Goal: Transaction & Acquisition: Subscribe to service/newsletter

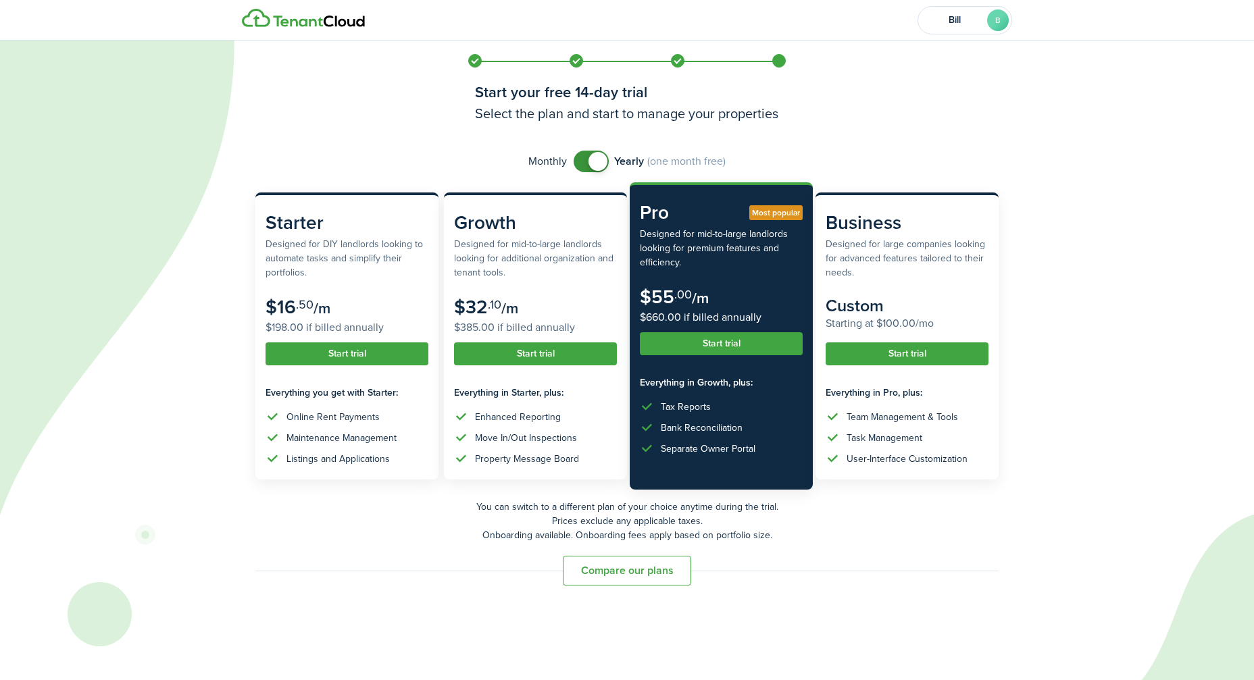
click at [593, 166] on span at bounding box center [597, 161] width 19 height 19
click at [593, 166] on span at bounding box center [585, 161] width 19 height 19
checkbox input "false"
click at [593, 166] on span at bounding box center [597, 161] width 19 height 19
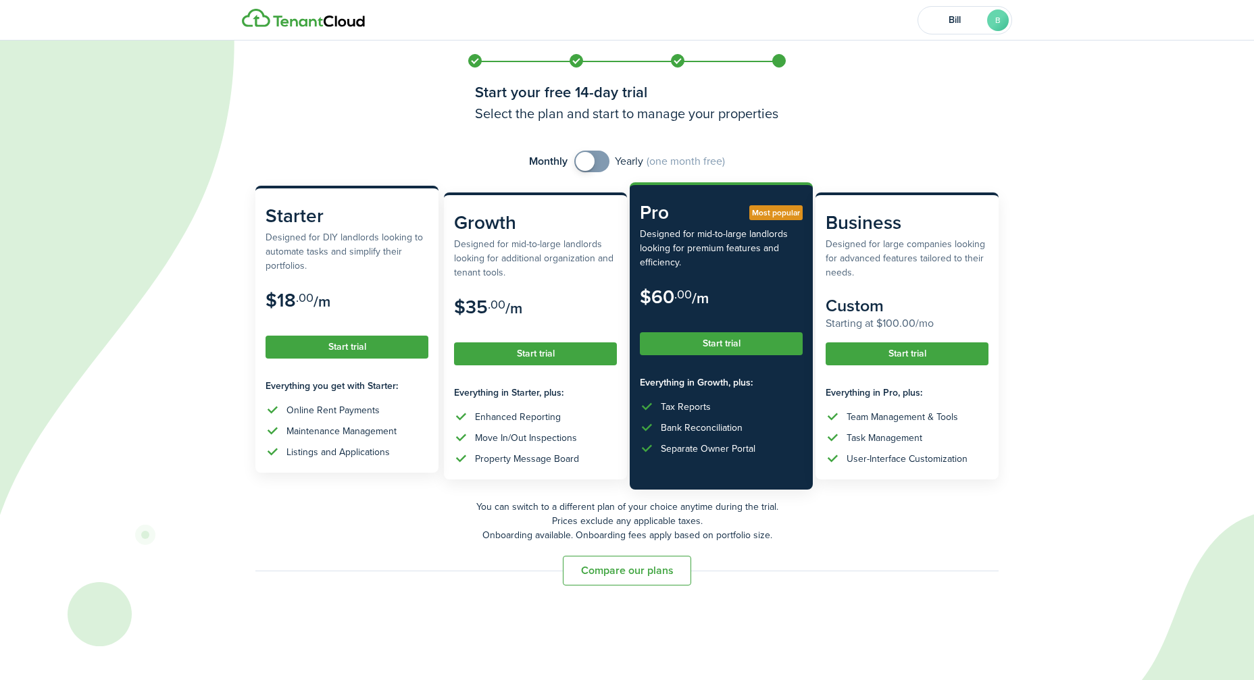
click at [316, 445] on div "Listings and Applications" at bounding box center [337, 452] width 103 height 14
click at [338, 354] on button "Start trial" at bounding box center [346, 347] width 163 height 23
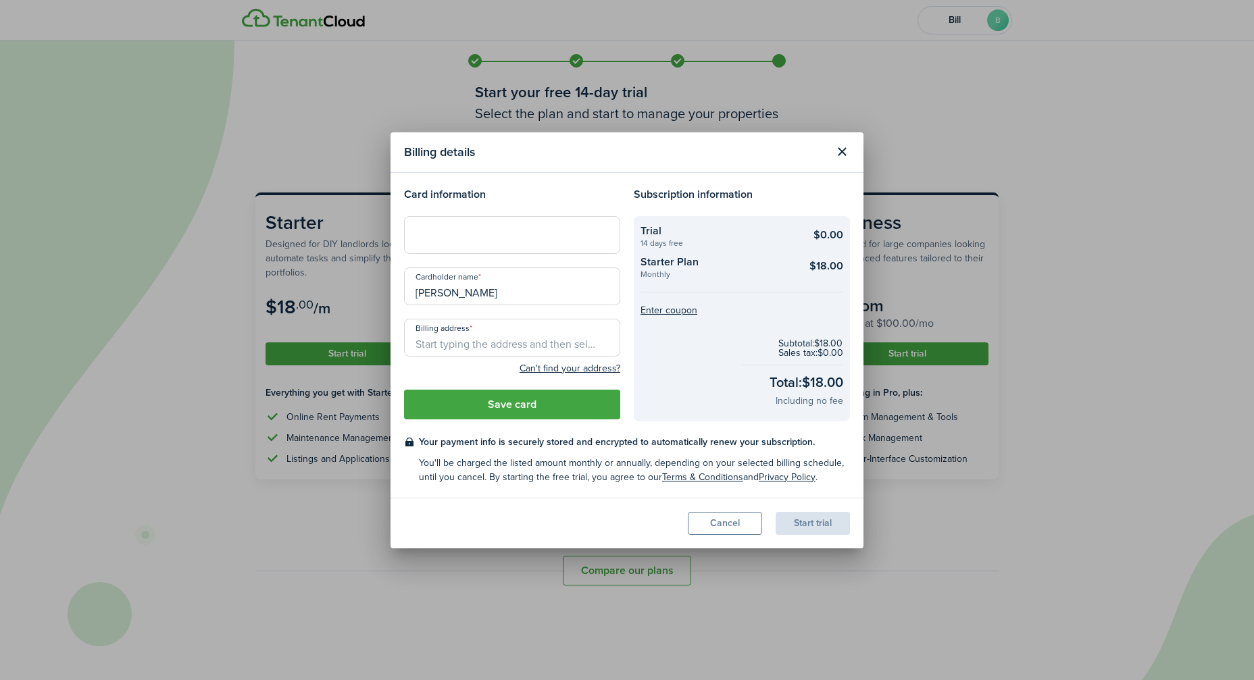
click at [840, 146] on button "Close modal" at bounding box center [841, 152] width 23 height 23
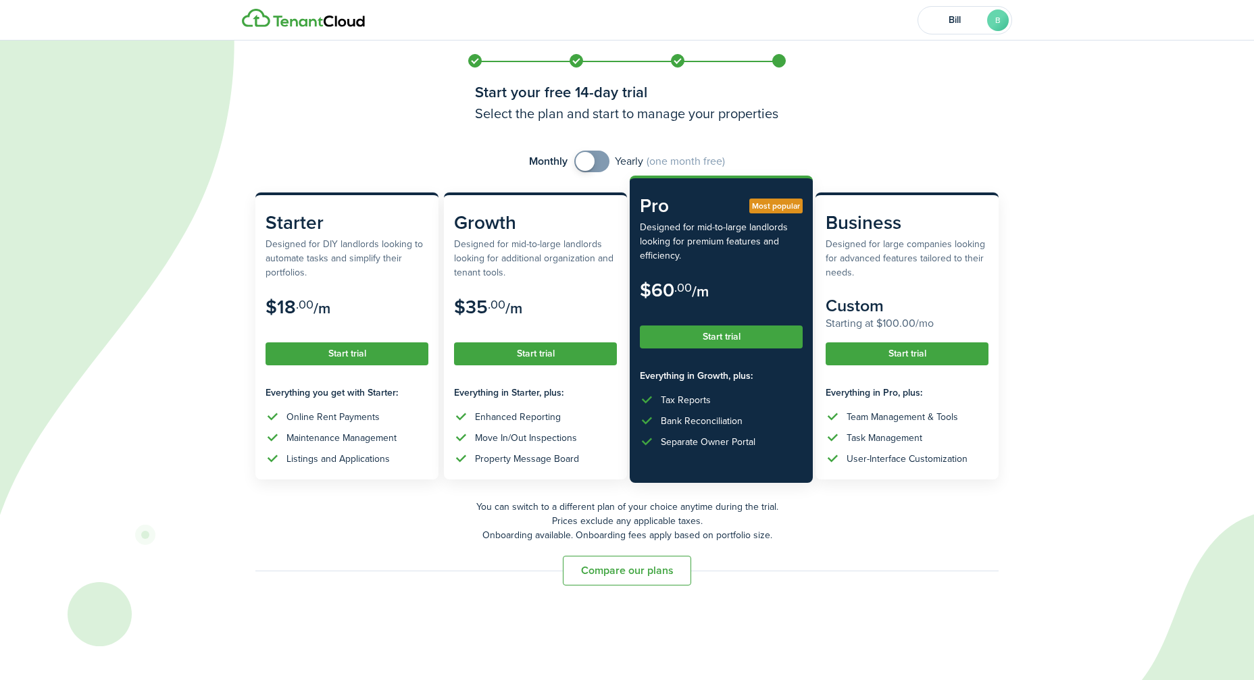
click at [719, 436] on div "Separate Owner Portal" at bounding box center [708, 442] width 95 height 14
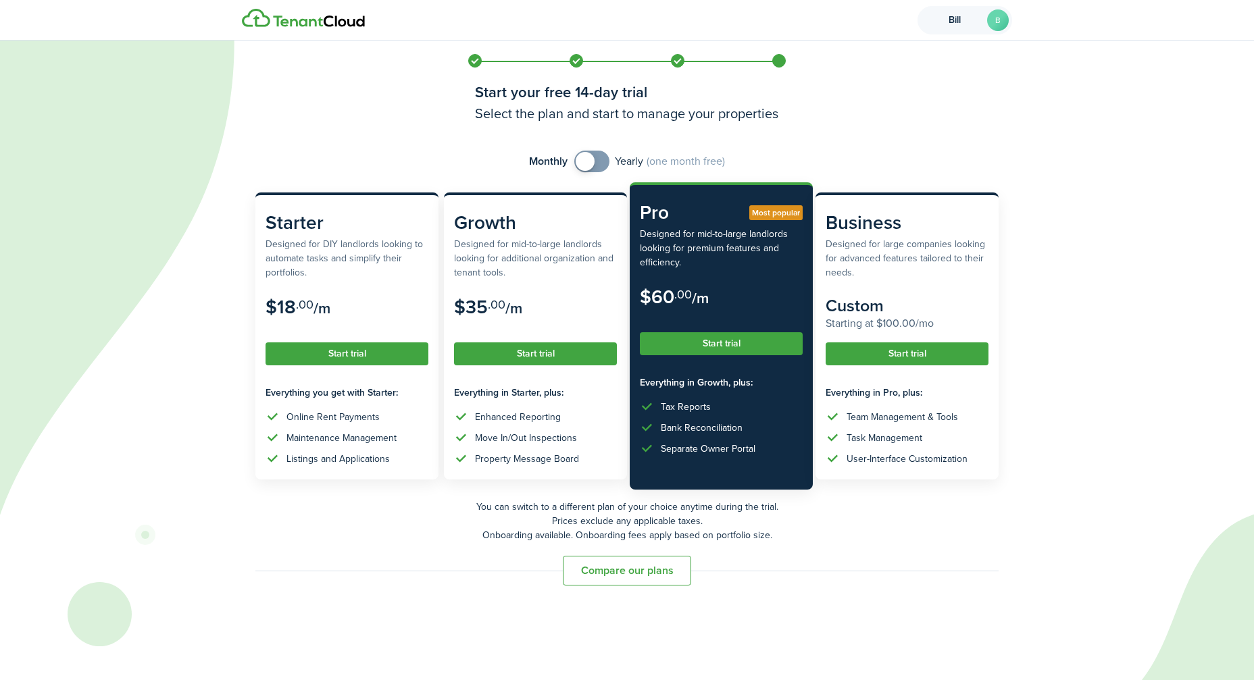
click at [990, 23] on avatar-text "B" at bounding box center [998, 20] width 22 height 22
click at [873, 119] on span "Log out" at bounding box center [882, 113] width 36 height 12
